Goal: Information Seeking & Learning: Learn about a topic

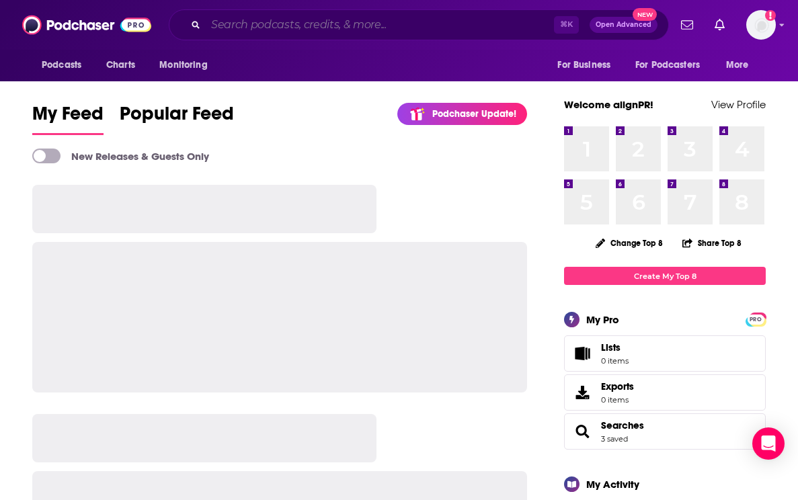
click at [333, 26] on input "Search podcasts, credits, & more..." at bounding box center [380, 25] width 348 height 22
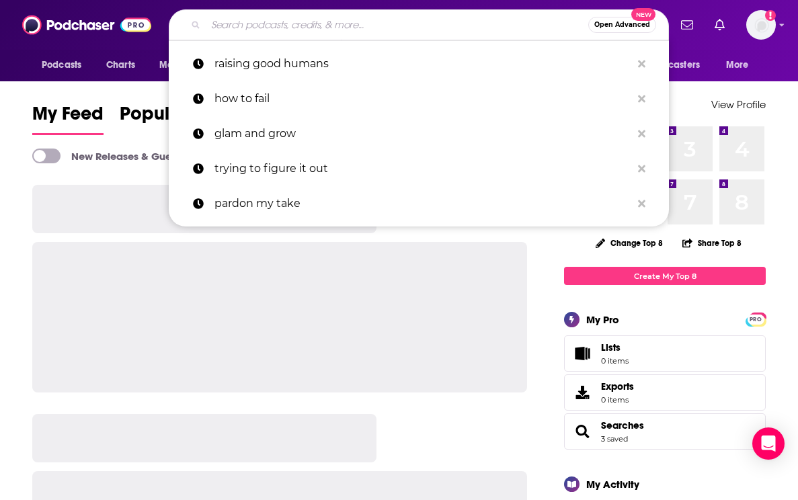
paste input "the denmother podcast"
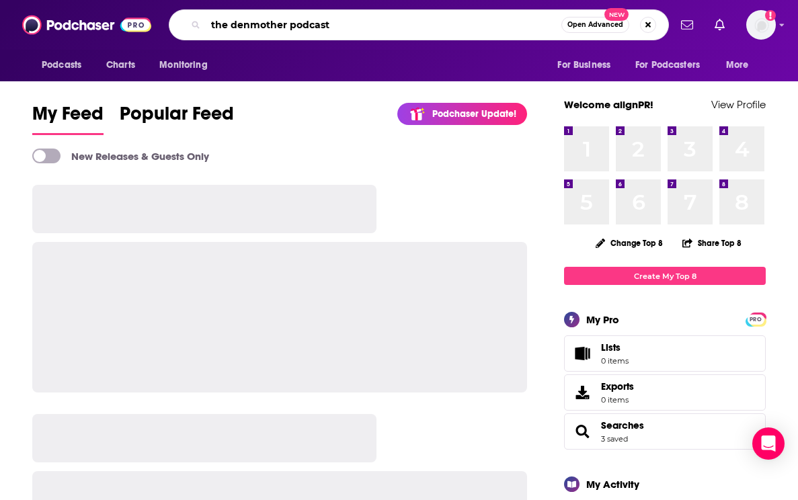
type input "the denmother podcast"
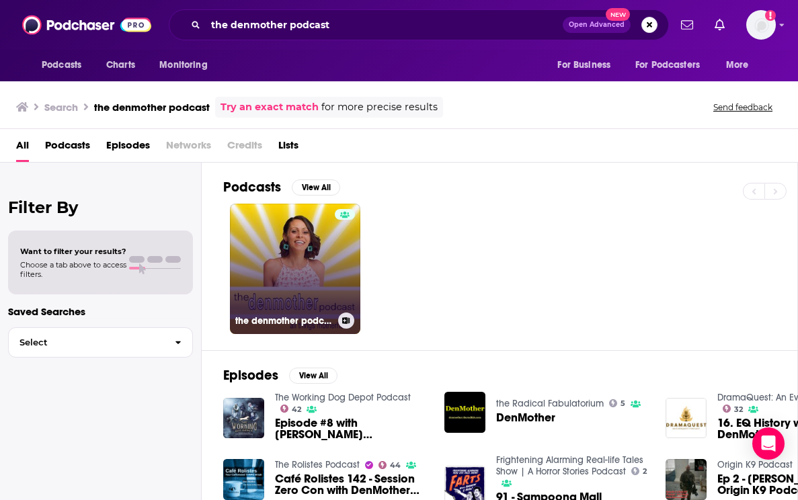
click at [311, 230] on link "the denmother podcast" at bounding box center [295, 269] width 130 height 130
